Goal: Register for event/course

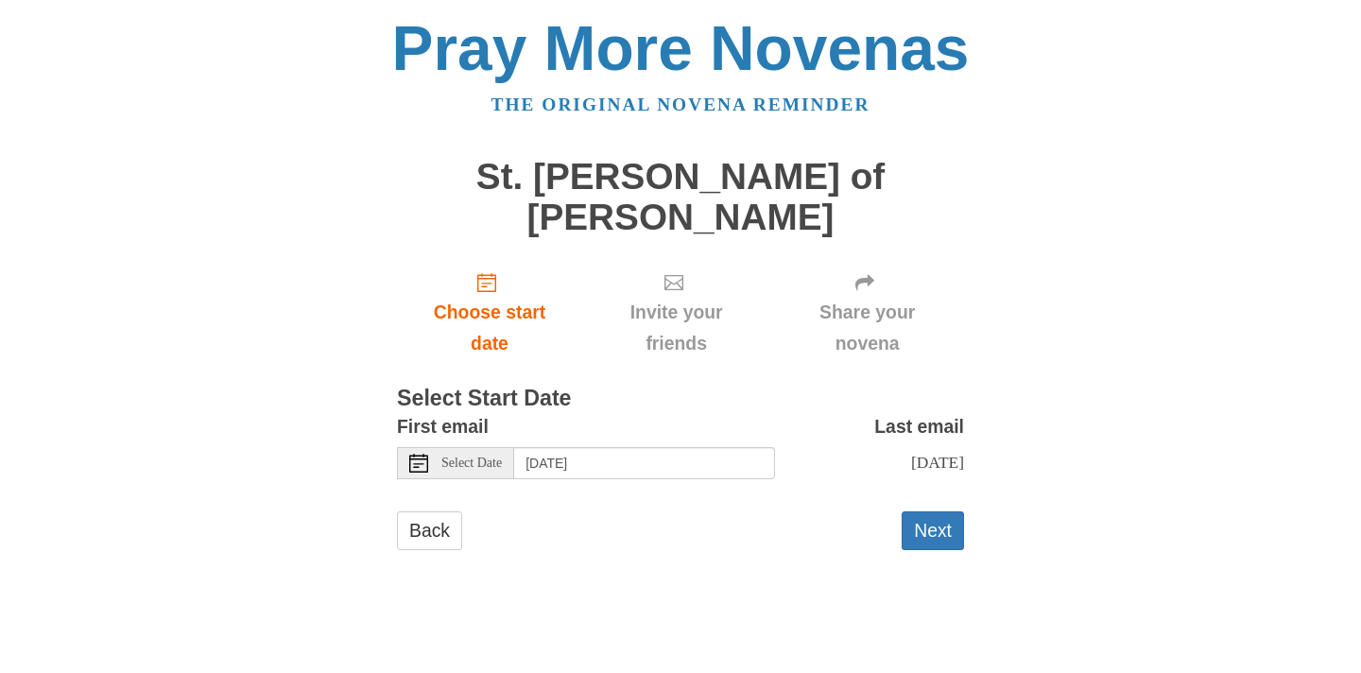
click at [431, 447] on div "Select Date" at bounding box center [455, 463] width 117 height 32
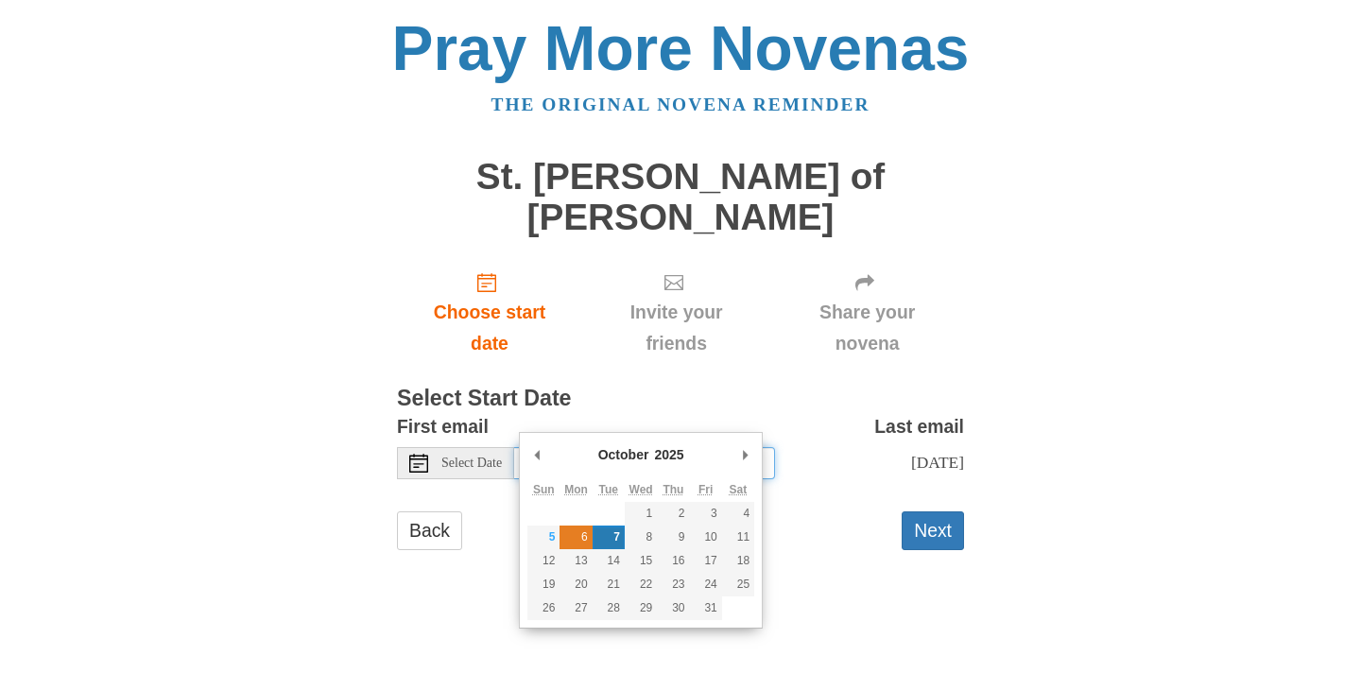
type input "Monday, October 6th"
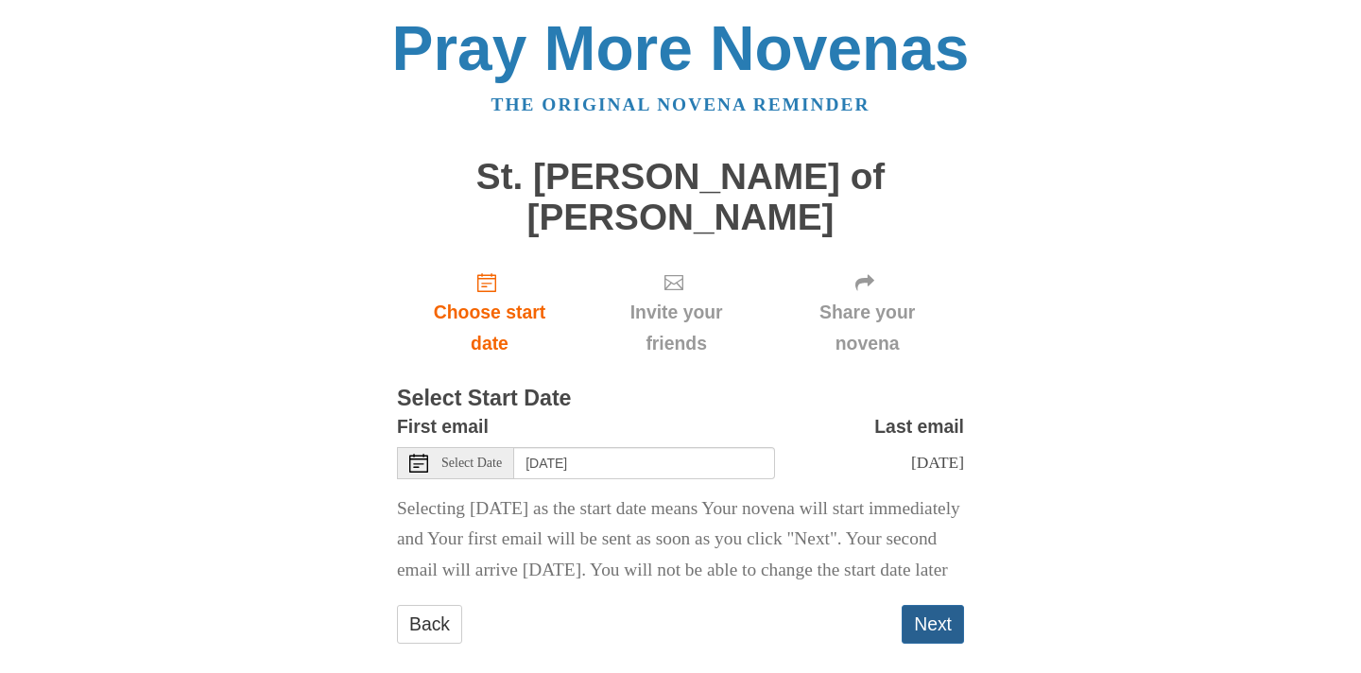
click at [928, 605] on button "Next" at bounding box center [933, 624] width 62 height 39
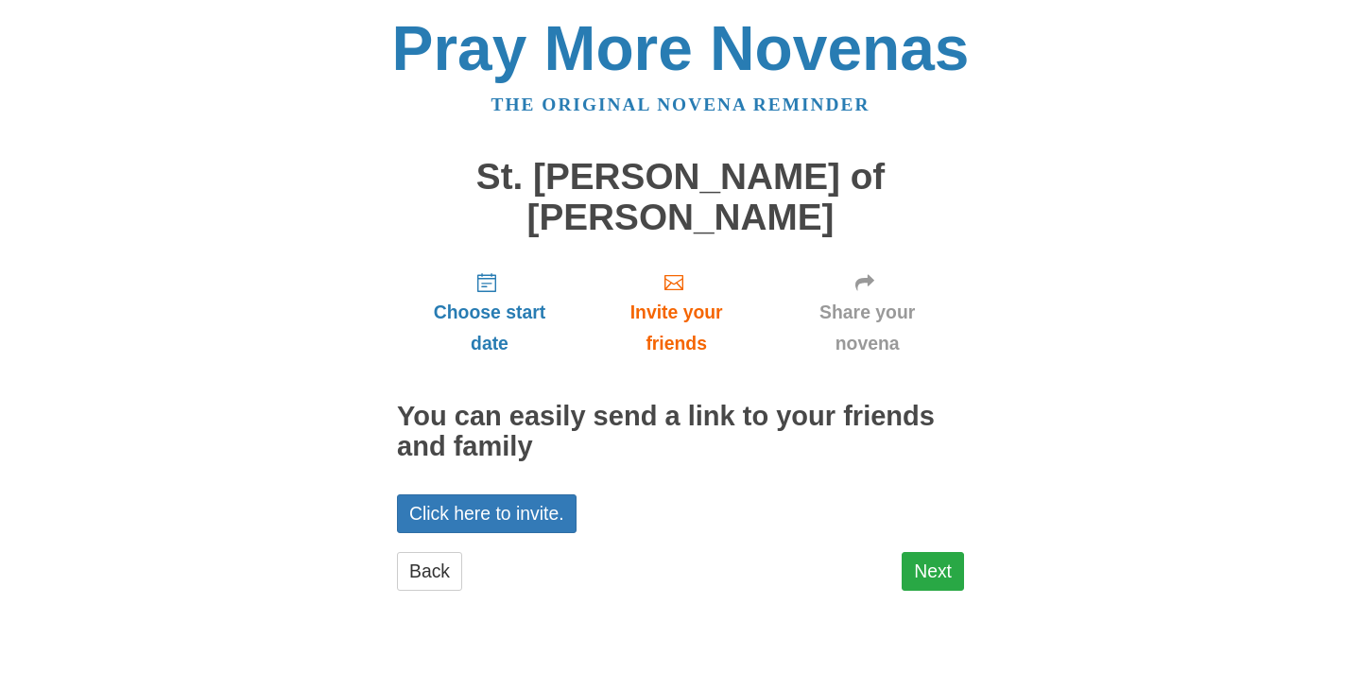
click at [939, 552] on link "Next" at bounding box center [933, 571] width 62 height 39
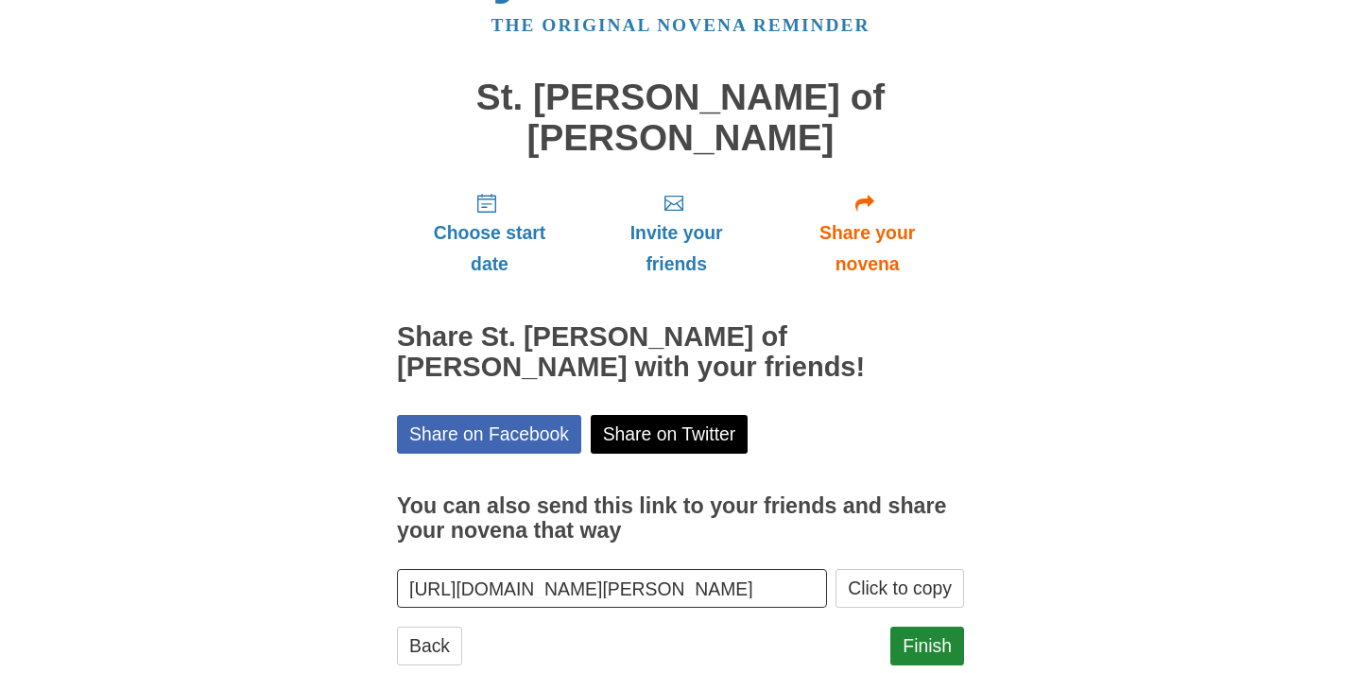
scroll to position [78, 0]
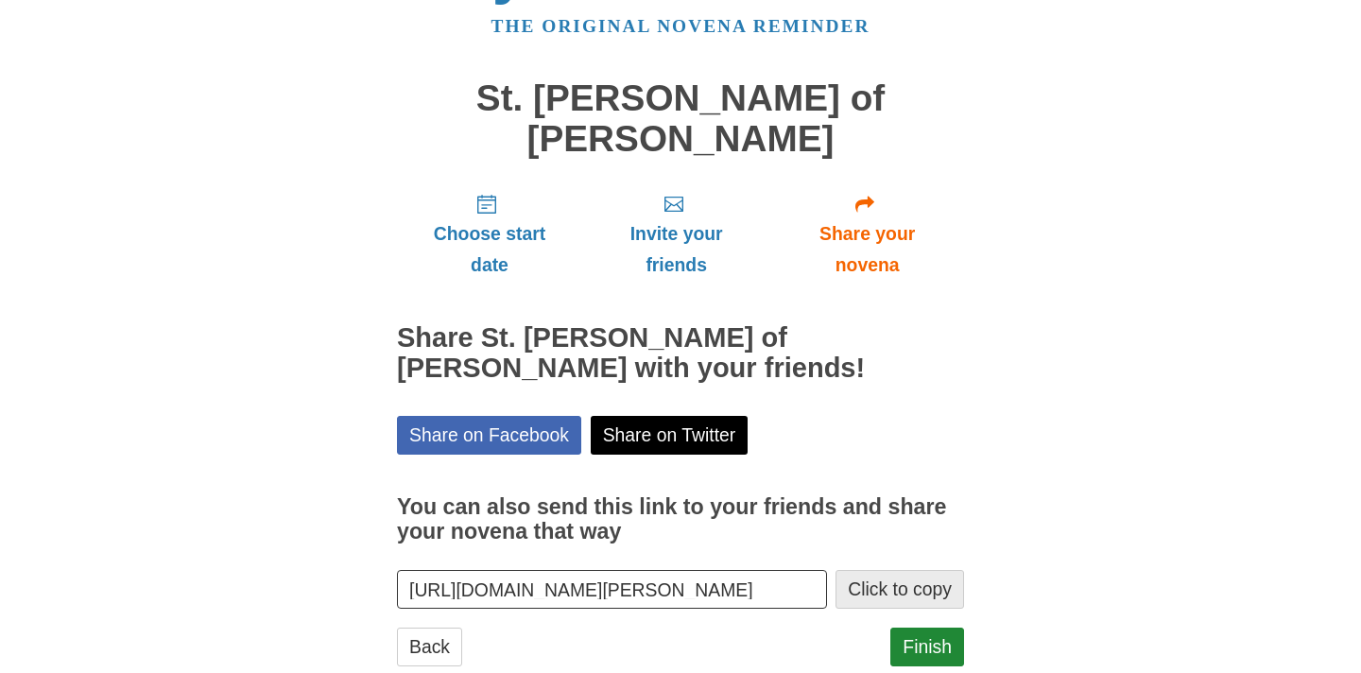
click at [907, 570] on button "Click to copy" at bounding box center [900, 589] width 129 height 39
click at [935, 628] on link "Finish" at bounding box center [927, 647] width 74 height 39
